Goal: Task Accomplishment & Management: Manage account settings

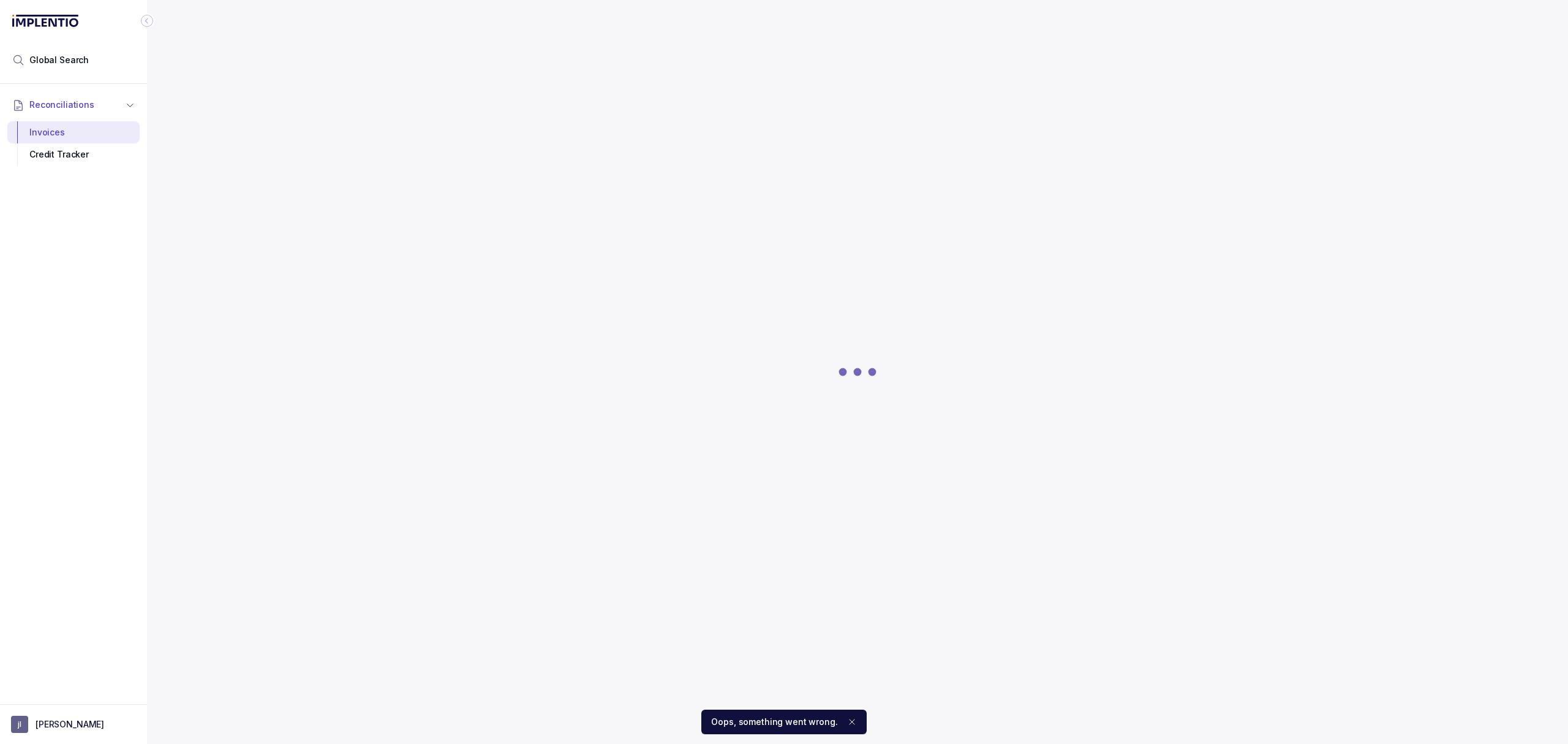
click at [851, 721] on icon "Notifications (F8)" at bounding box center [852, 722] width 10 height 10
click at [74, 719] on button "[PERSON_NAME]" at bounding box center [73, 724] width 125 height 17
click at [65, 702] on p "Logout" at bounding box center [81, 697] width 101 height 12
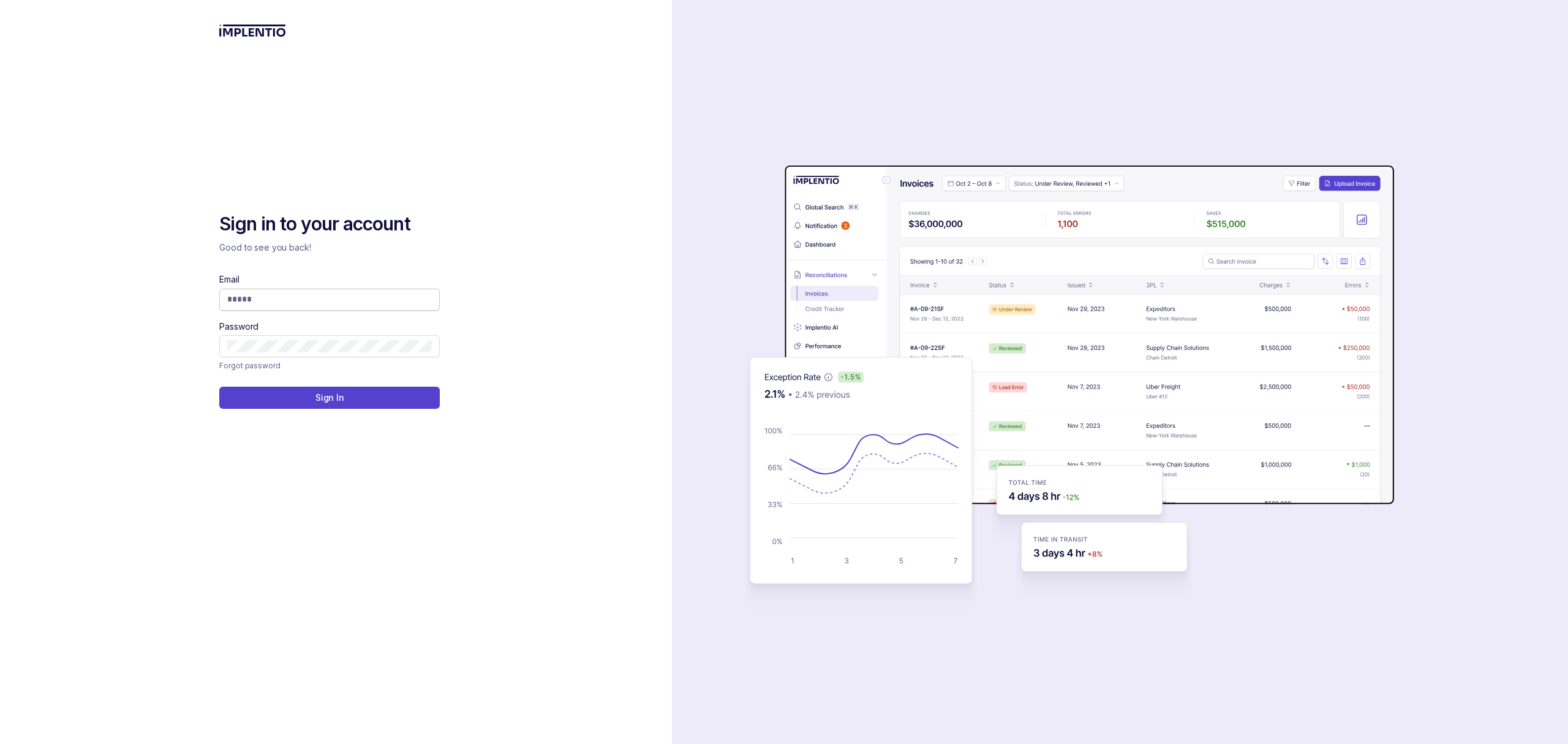
click at [302, 298] on input "Email" at bounding box center [330, 299] width 204 height 12
click at [219, 386] on button "Sign In" at bounding box center [330, 397] width 220 height 22
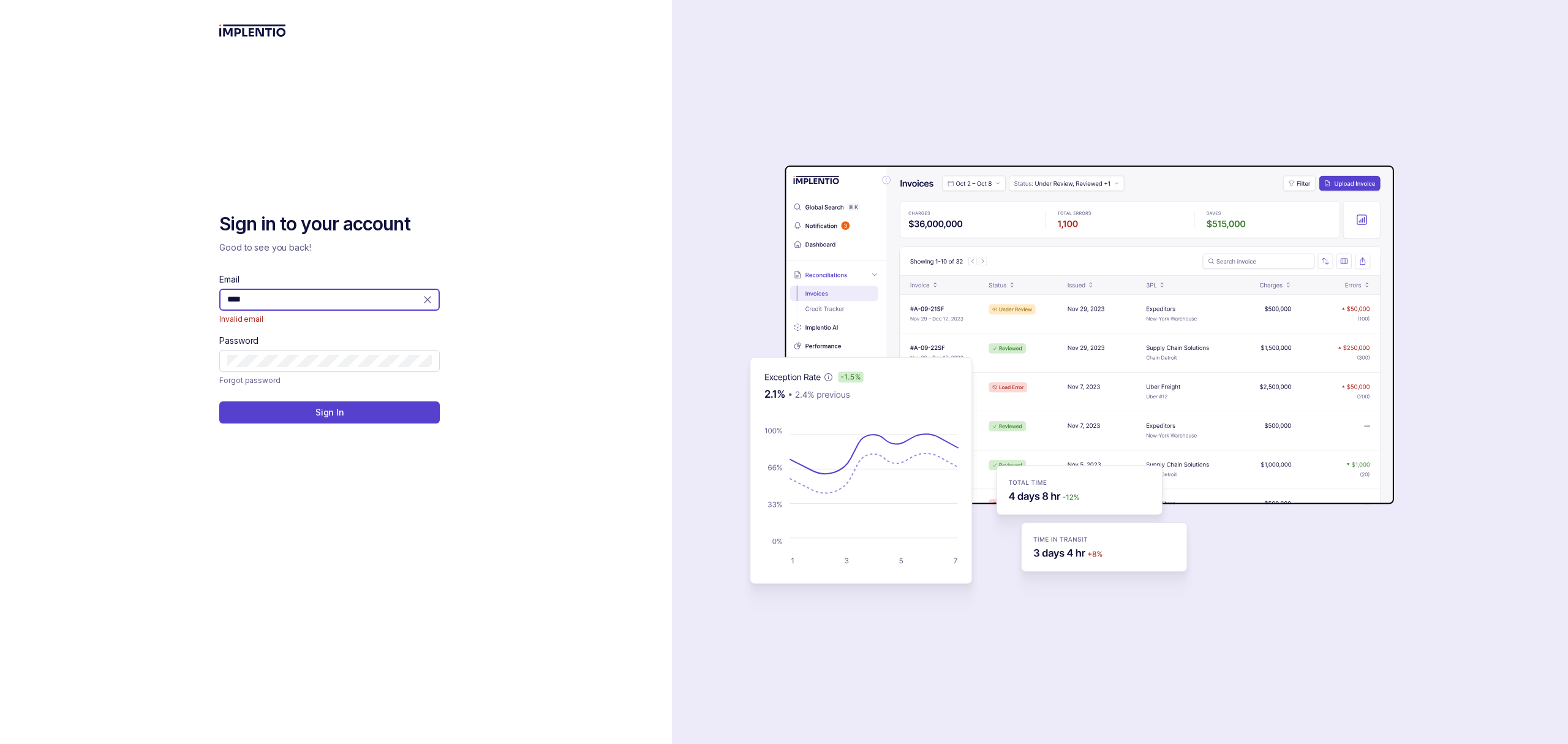
type input "**********"
